Goal: Navigation & Orientation: Go to known website

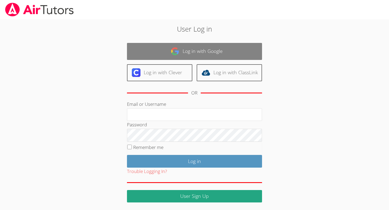
click at [216, 53] on link "Log in with Google" at bounding box center [194, 51] width 135 height 17
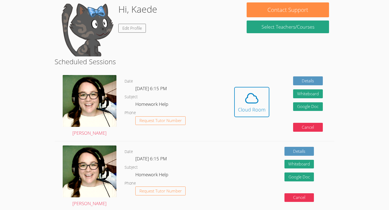
scroll to position [63, 0]
